Goal: Transaction & Acquisition: Purchase product/service

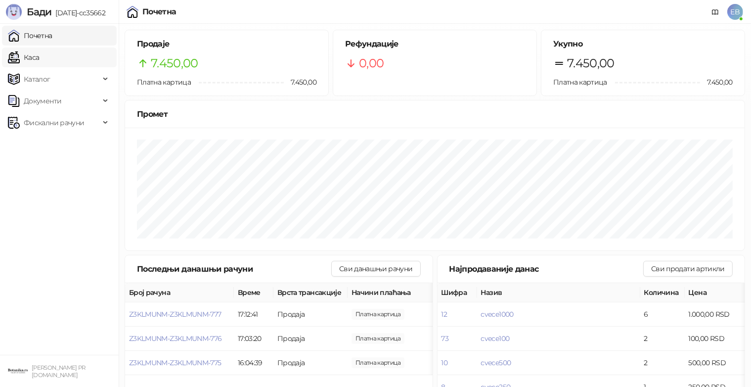
click at [38, 61] on link "Каса" at bounding box center [23, 57] width 31 height 20
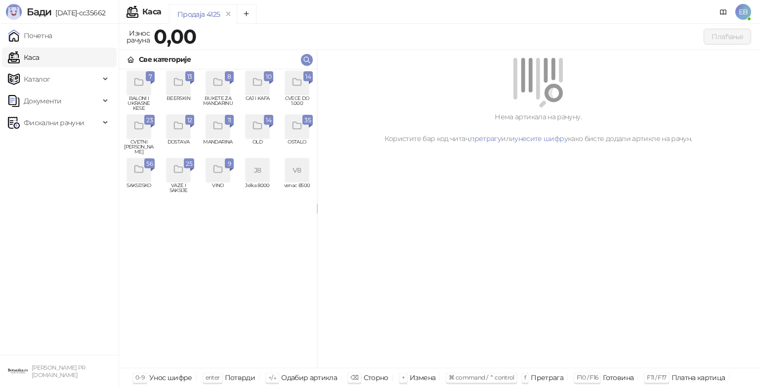
click at [301, 82] on icon "grid" at bounding box center [297, 82] width 11 height 11
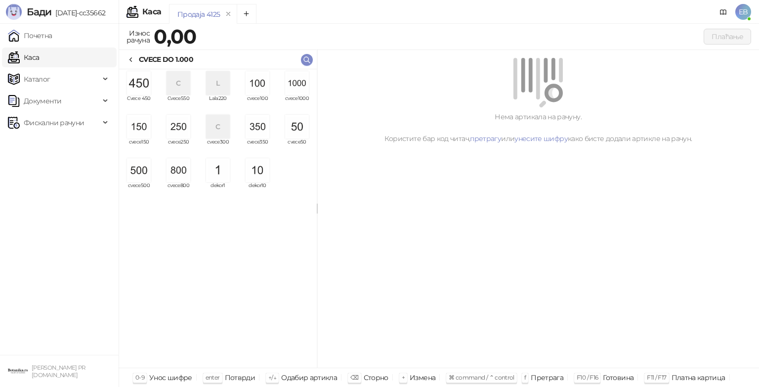
click at [301, 84] on img "grid" at bounding box center [297, 83] width 24 height 24
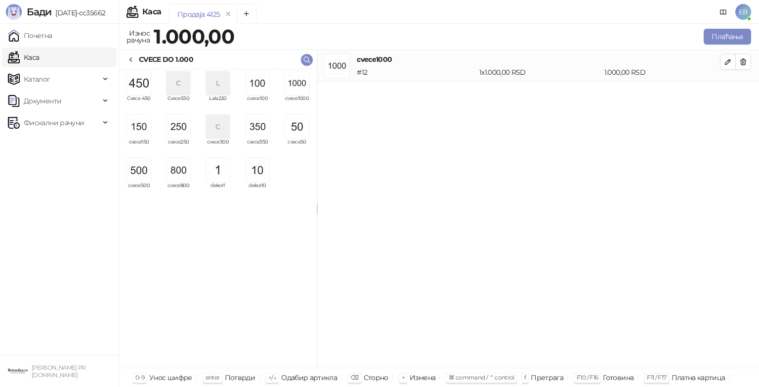
click at [266, 79] on img "grid" at bounding box center [258, 83] width 24 height 24
click at [262, 81] on img "grid" at bounding box center [258, 83] width 24 height 24
click at [728, 38] on button "Плаћање" at bounding box center [727, 37] width 47 height 16
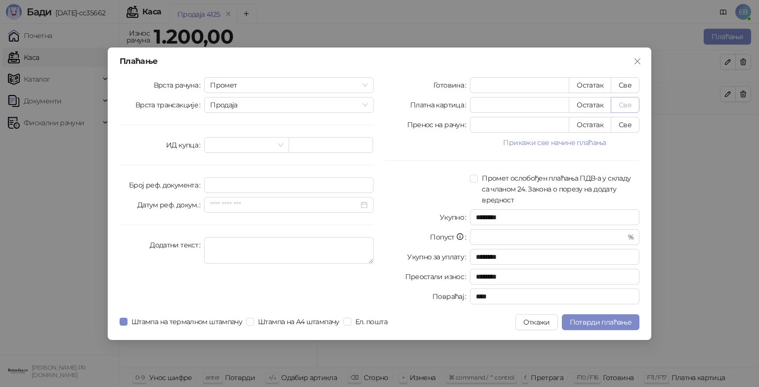
click at [628, 106] on button "Све" at bounding box center [625, 105] width 29 height 16
type input "****"
click at [600, 322] on span "Потврди плаћање" at bounding box center [601, 321] width 62 height 9
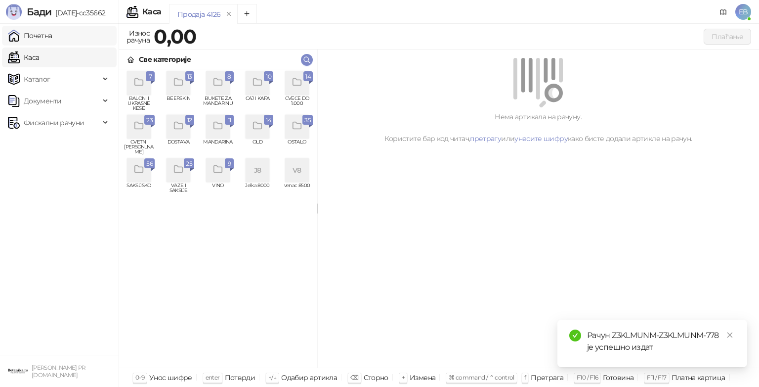
click at [38, 38] on link "Почетна" at bounding box center [30, 36] width 44 height 20
